Goal: Transaction & Acquisition: Subscribe to service/newsletter

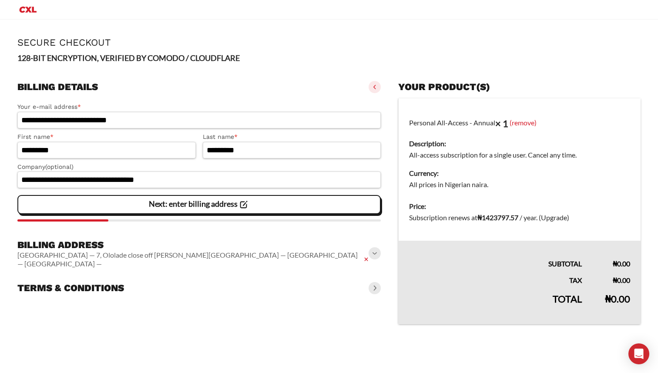
click at [373, 250] on span at bounding box center [375, 253] width 12 height 12
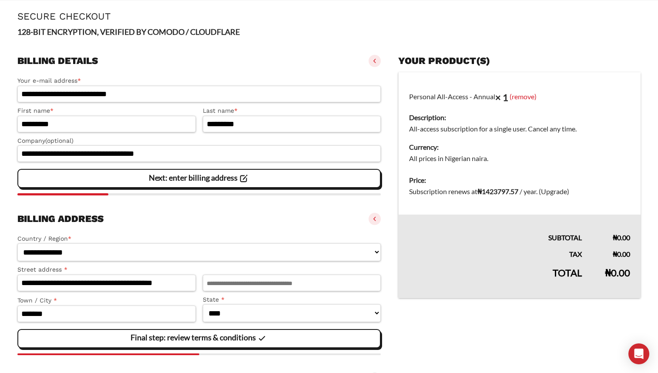
scroll to position [76, 0]
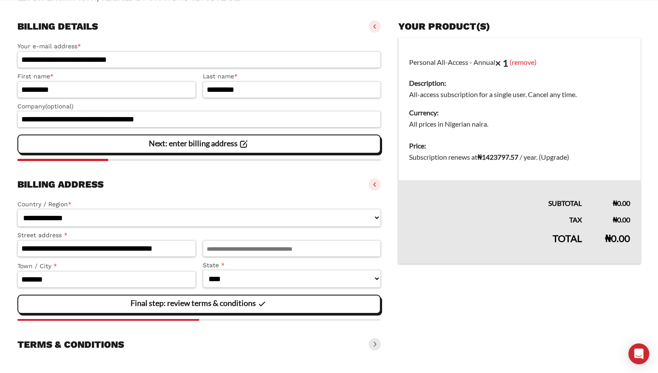
click at [375, 341] on span at bounding box center [375, 344] width 12 height 12
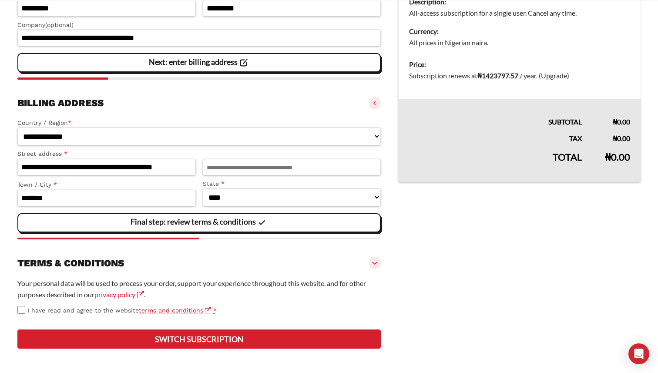
scroll to position [186, 0]
click at [114, 346] on button "Switch subscription" at bounding box center [198, 339] width 363 height 19
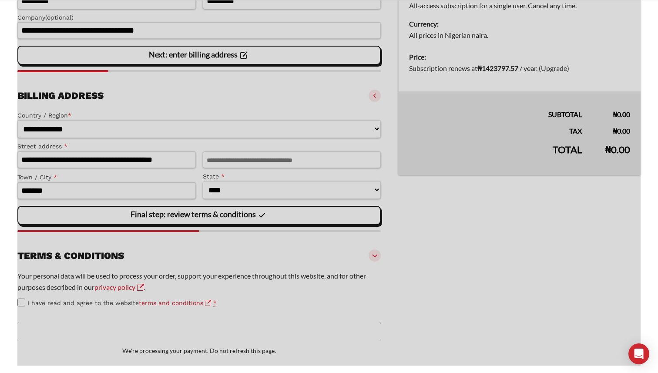
scroll to position [206, 0]
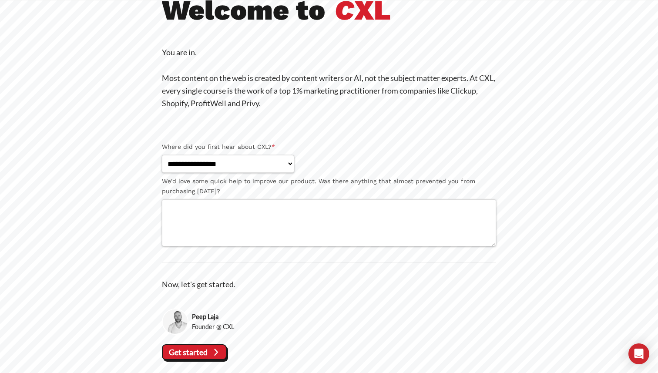
scroll to position [94, 0]
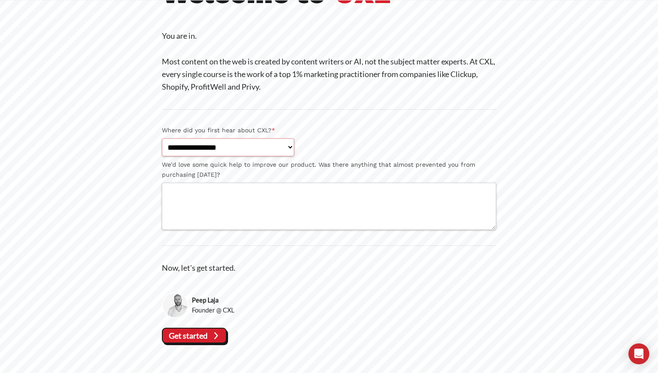
click at [261, 144] on select "**********" at bounding box center [228, 147] width 132 height 18
select select "**********"
click at [162, 138] on select "**********" at bounding box center [228, 147] width 132 height 18
click at [212, 333] on icon at bounding box center [216, 336] width 12 height 12
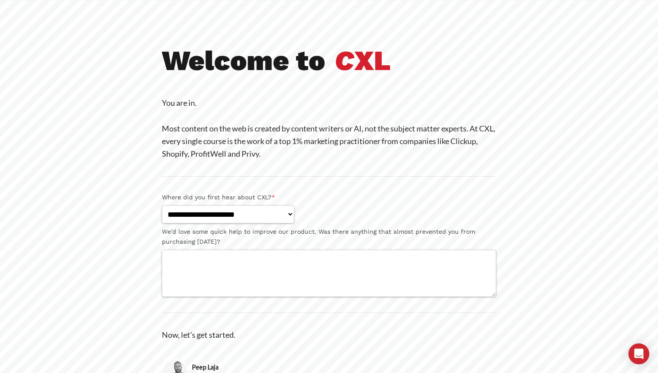
scroll to position [57, 0]
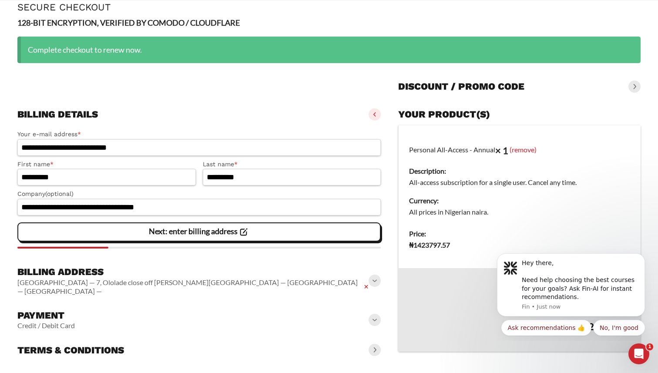
scroll to position [50, 0]
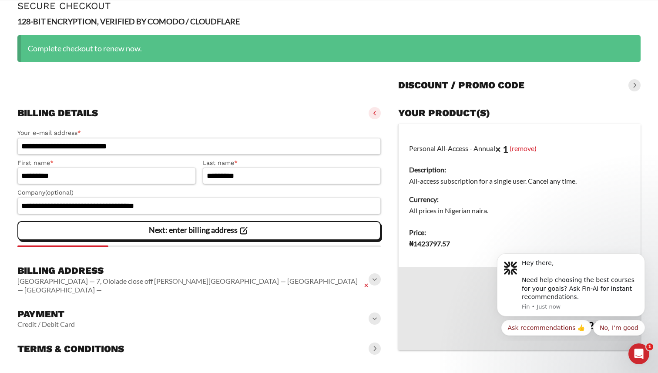
click at [373, 275] on span at bounding box center [375, 279] width 12 height 12
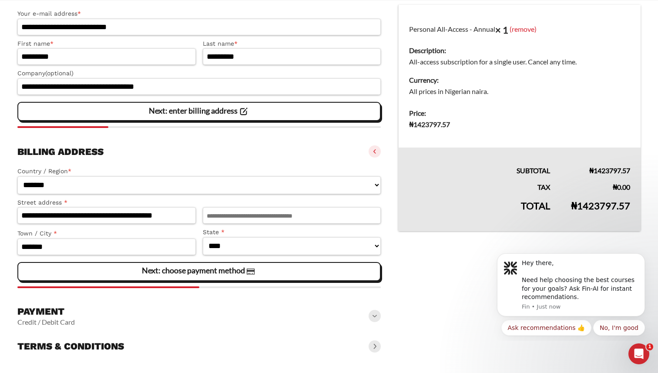
scroll to position [173, 0]
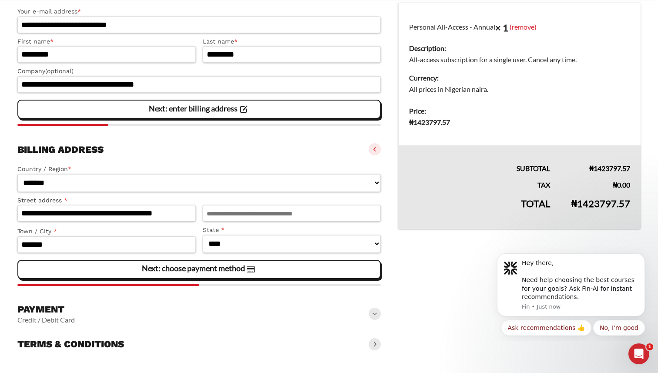
click at [375, 314] on span at bounding box center [375, 314] width 12 height 12
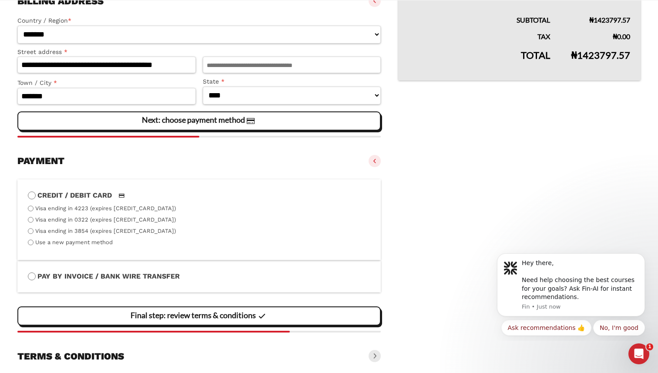
scroll to position [333, 0]
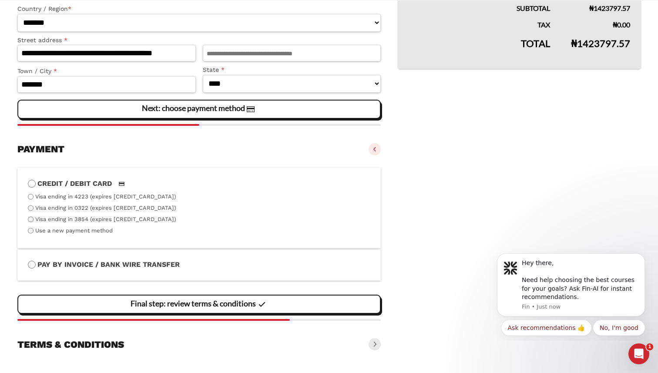
click at [370, 344] on span at bounding box center [375, 344] width 12 height 12
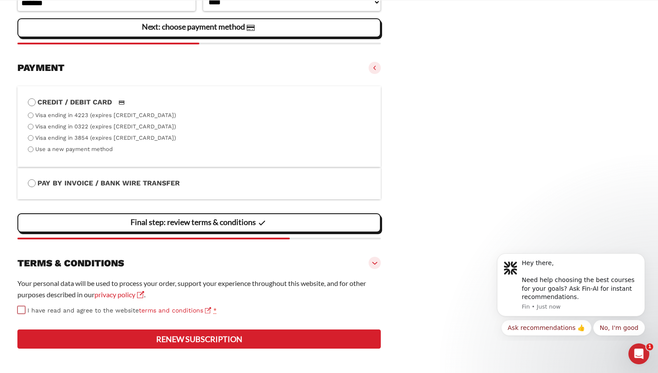
scroll to position [446, 0]
click at [113, 337] on button "Renew subscription" at bounding box center [198, 339] width 363 height 19
